Goal: Task Accomplishment & Management: Use online tool/utility

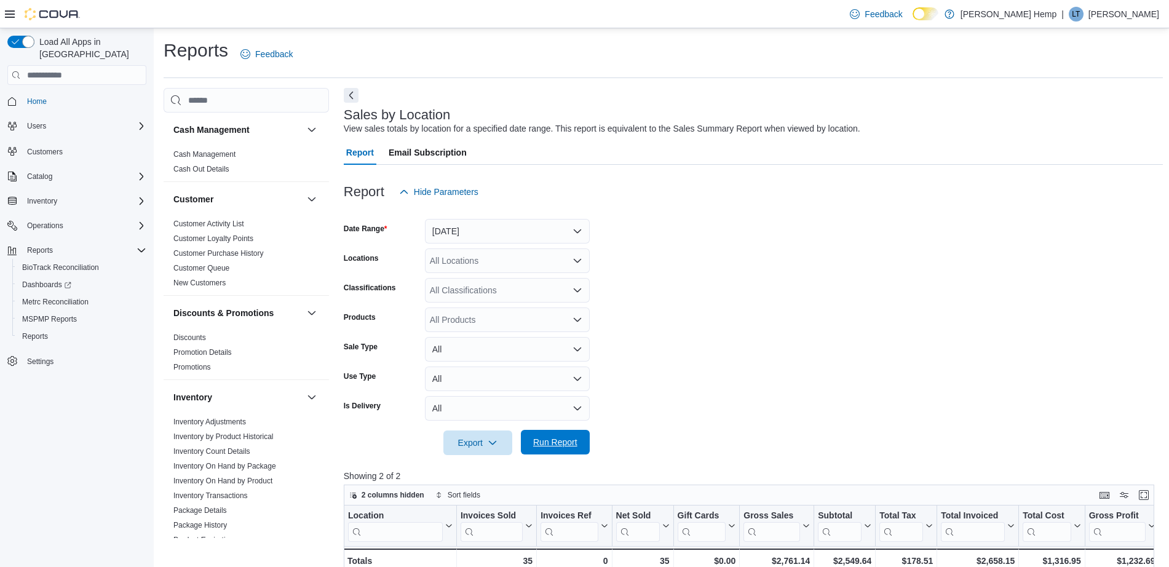
click at [564, 444] on span "Run Report" at bounding box center [555, 442] width 44 height 12
drag, startPoint x: 564, startPoint y: 444, endPoint x: 682, endPoint y: 462, distance: 120.0
click at [682, 462] on div at bounding box center [753, 462] width 819 height 15
click at [39, 314] on span "MSPMP Reports" at bounding box center [49, 319] width 55 height 10
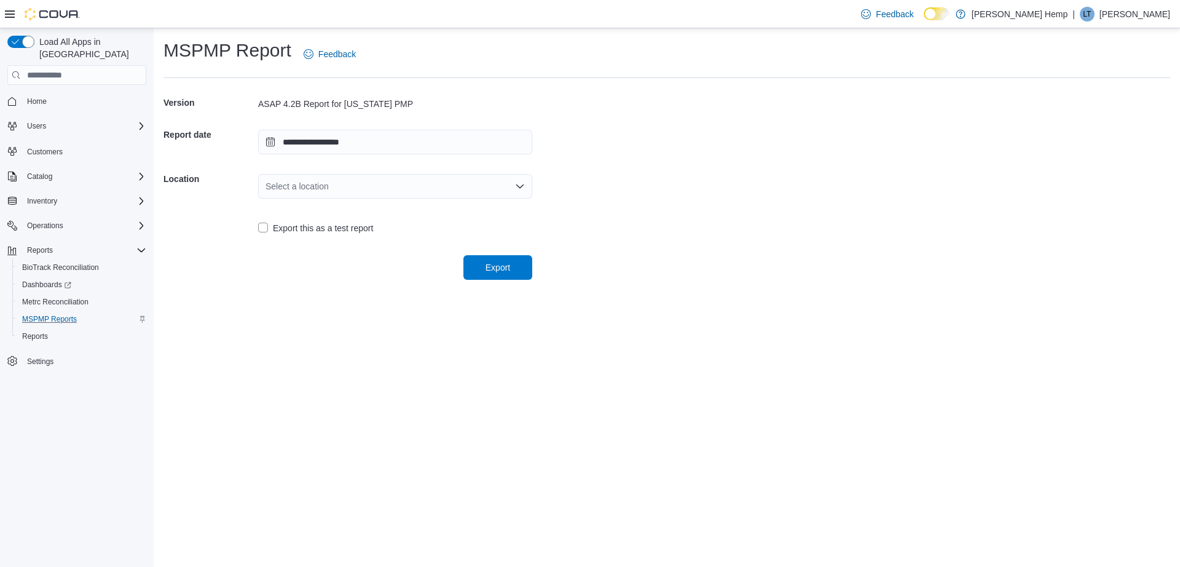
click at [304, 189] on div "Select a location" at bounding box center [395, 186] width 274 height 25
click at [315, 219] on span "[STREET_ADDRESS]" at bounding box center [402, 225] width 245 height 12
click at [497, 258] on span "Export" at bounding box center [498, 267] width 54 height 25
